Goal: Task Accomplishment & Management: Complete application form

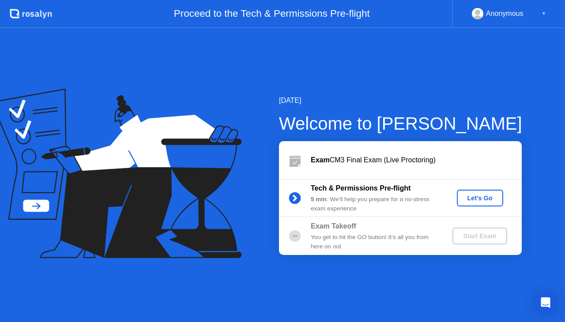
click at [480, 201] on div "Let's Go" at bounding box center [479, 198] width 39 height 7
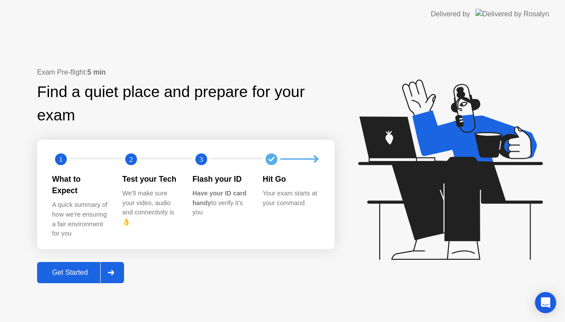
click at [109, 266] on div at bounding box center [110, 273] width 21 height 20
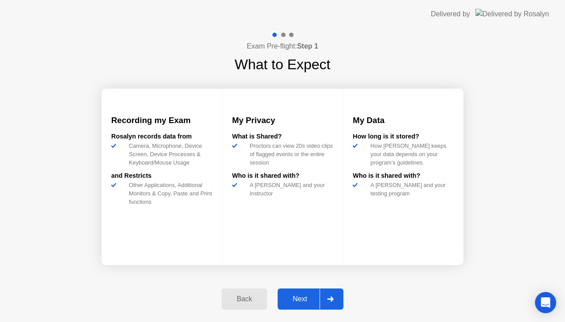
click at [289, 298] on div "Next" at bounding box center [299, 299] width 39 height 8
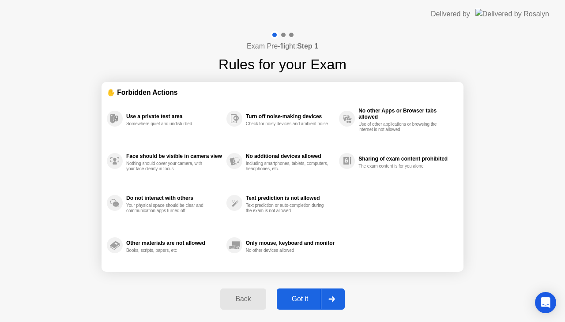
click at [296, 298] on div "Got it" at bounding box center [299, 299] width 41 height 8
select select "**********"
select select "*******"
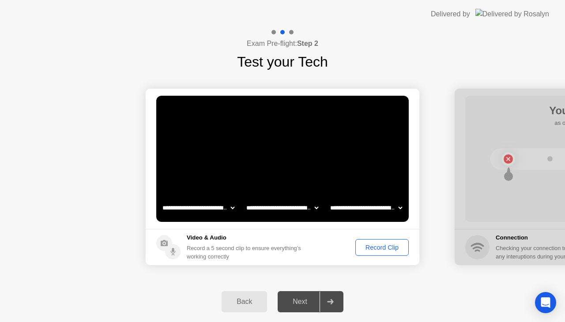
click at [370, 245] on div "Record Clip" at bounding box center [381, 247] width 47 height 7
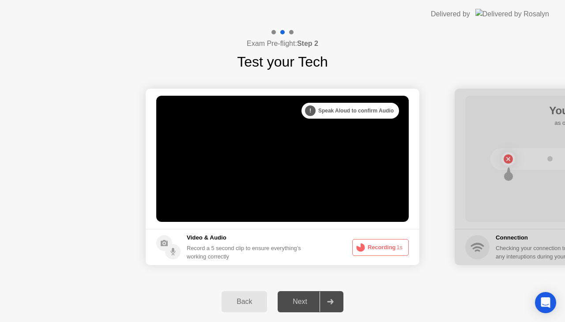
click at [370, 245] on button "Recording 1s" at bounding box center [380, 247] width 57 height 17
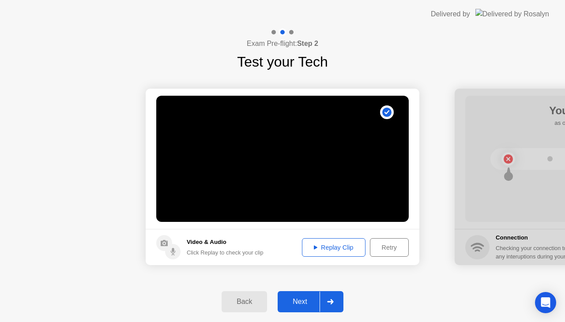
click at [324, 249] on div "Replay Clip" at bounding box center [333, 247] width 57 height 7
click at [302, 298] on div "Next" at bounding box center [299, 302] width 39 height 8
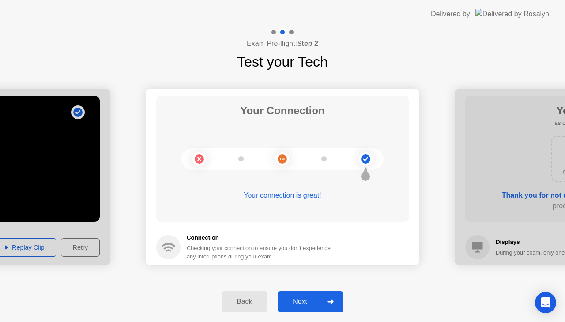
click at [291, 305] on div "Next" at bounding box center [299, 302] width 39 height 8
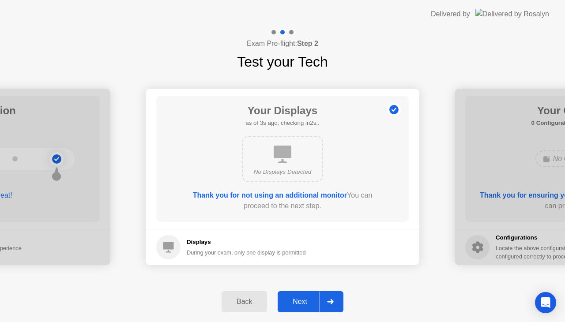
click at [291, 305] on div "Next" at bounding box center [299, 302] width 39 height 8
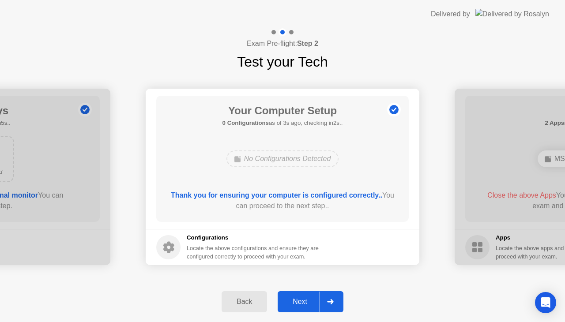
click at [291, 305] on div "Next" at bounding box center [299, 302] width 39 height 8
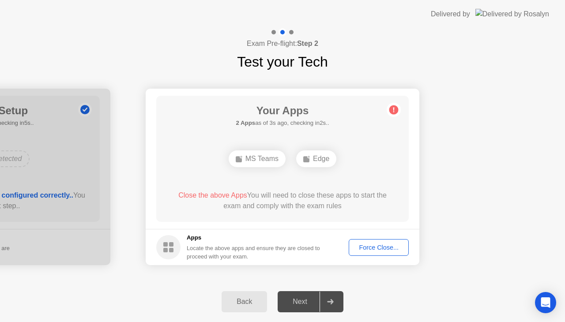
click at [360, 249] on div "Force Close..." at bounding box center [379, 247] width 54 height 7
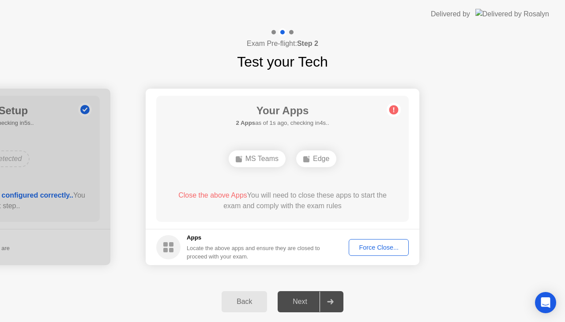
click at [363, 248] on div "Force Close..." at bounding box center [379, 247] width 54 height 7
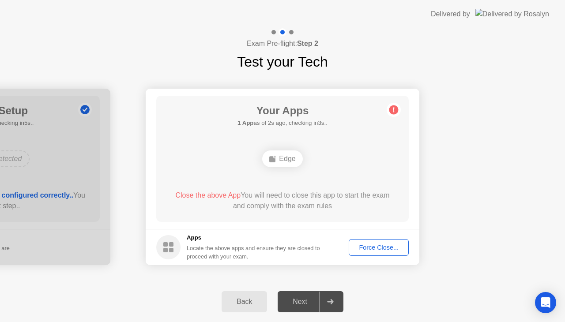
click at [363, 253] on button "Force Close..." at bounding box center [379, 247] width 60 height 17
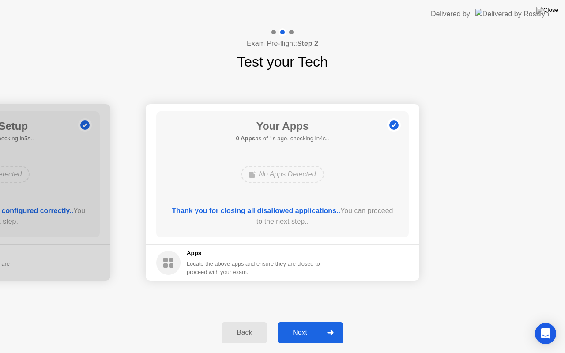
click at [298, 322] on div "Next" at bounding box center [299, 333] width 39 height 8
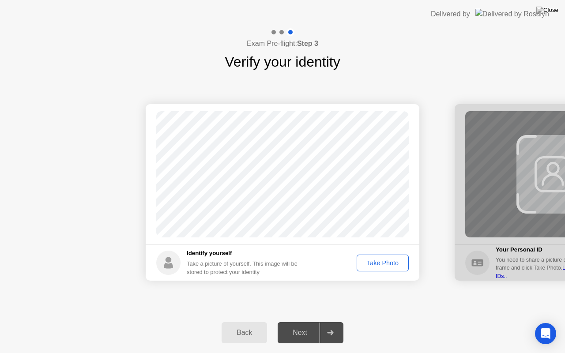
click at [367, 266] on div "Take Photo" at bounding box center [383, 263] width 46 height 7
click at [298, 322] on div "Next" at bounding box center [299, 333] width 39 height 8
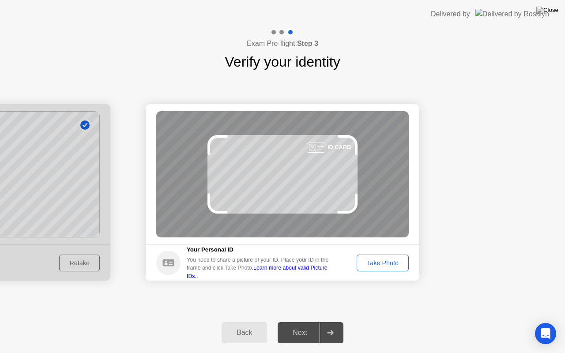
click at [379, 262] on div "Take Photo" at bounding box center [383, 263] width 46 height 7
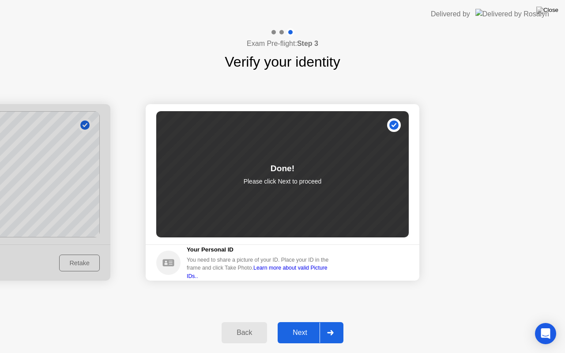
click at [295, 322] on button "Next" at bounding box center [311, 332] width 66 height 21
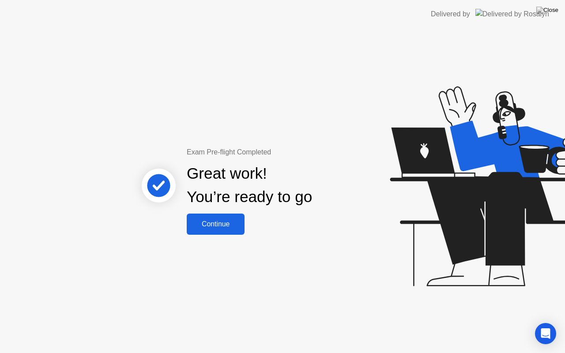
click at [216, 228] on div "Continue" at bounding box center [215, 224] width 53 height 8
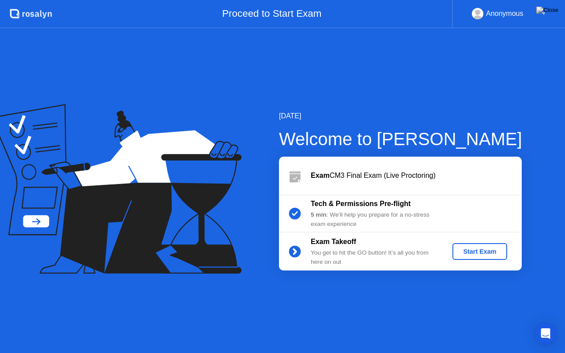
click at [462, 249] on div "Start Exam" at bounding box center [479, 251] width 47 height 7
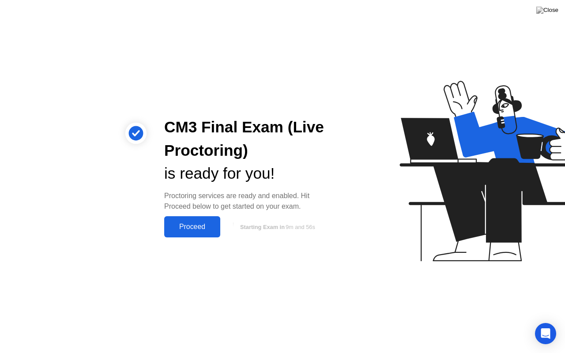
click at [199, 226] on div "Proceed" at bounding box center [192, 227] width 51 height 8
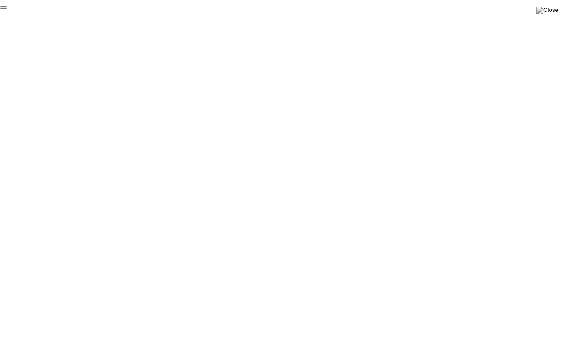
click div "End Proctoring Session"
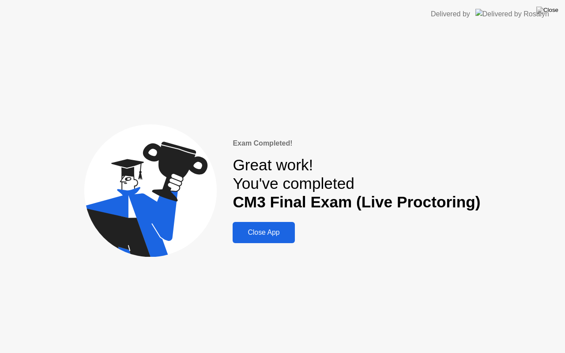
click at [272, 238] on button "Close App" at bounding box center [264, 232] width 62 height 21
